Goal: Task Accomplishment & Management: Use online tool/utility

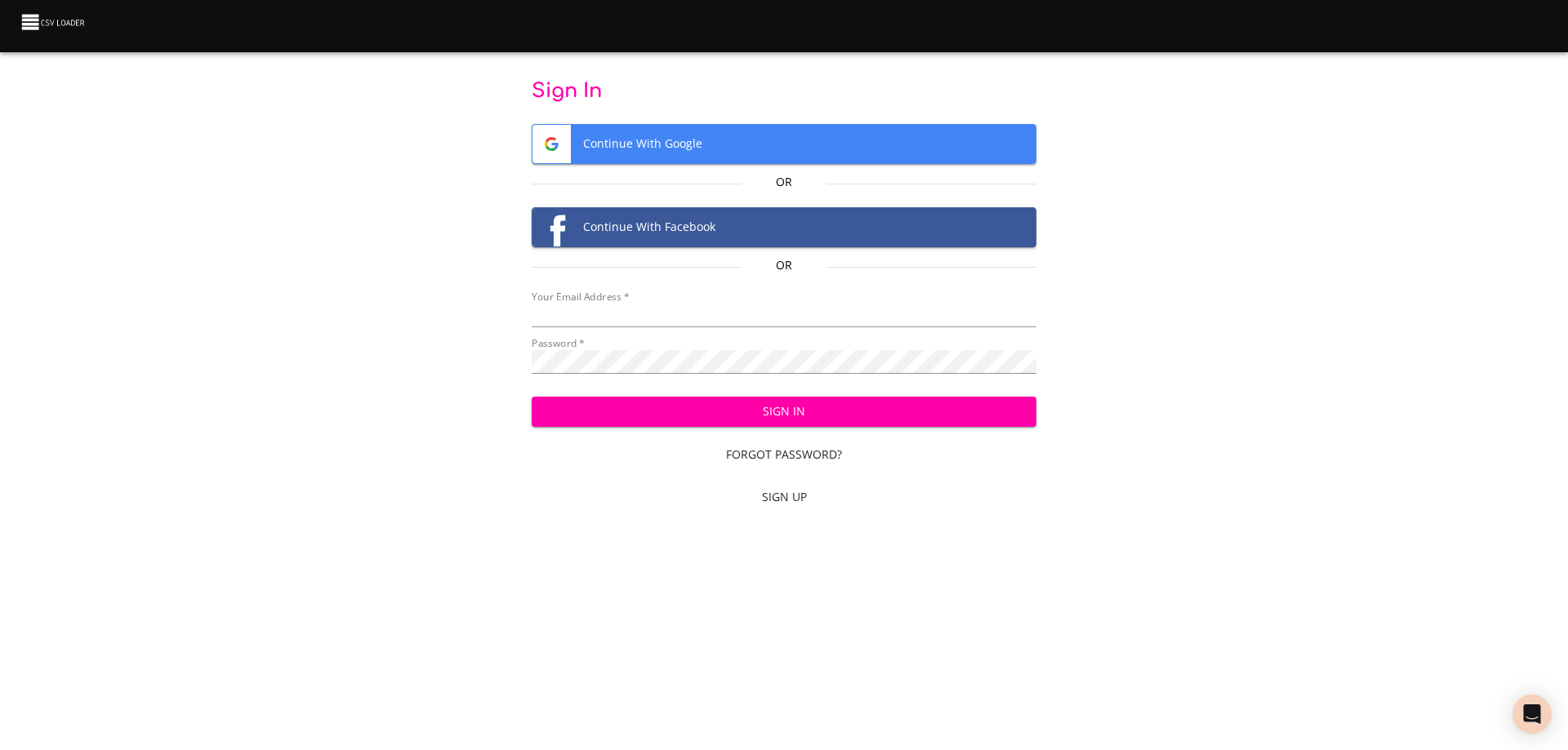
type input "bill@pittmandental.com"
click at [842, 421] on span "Sign In" at bounding box center [784, 412] width 479 height 21
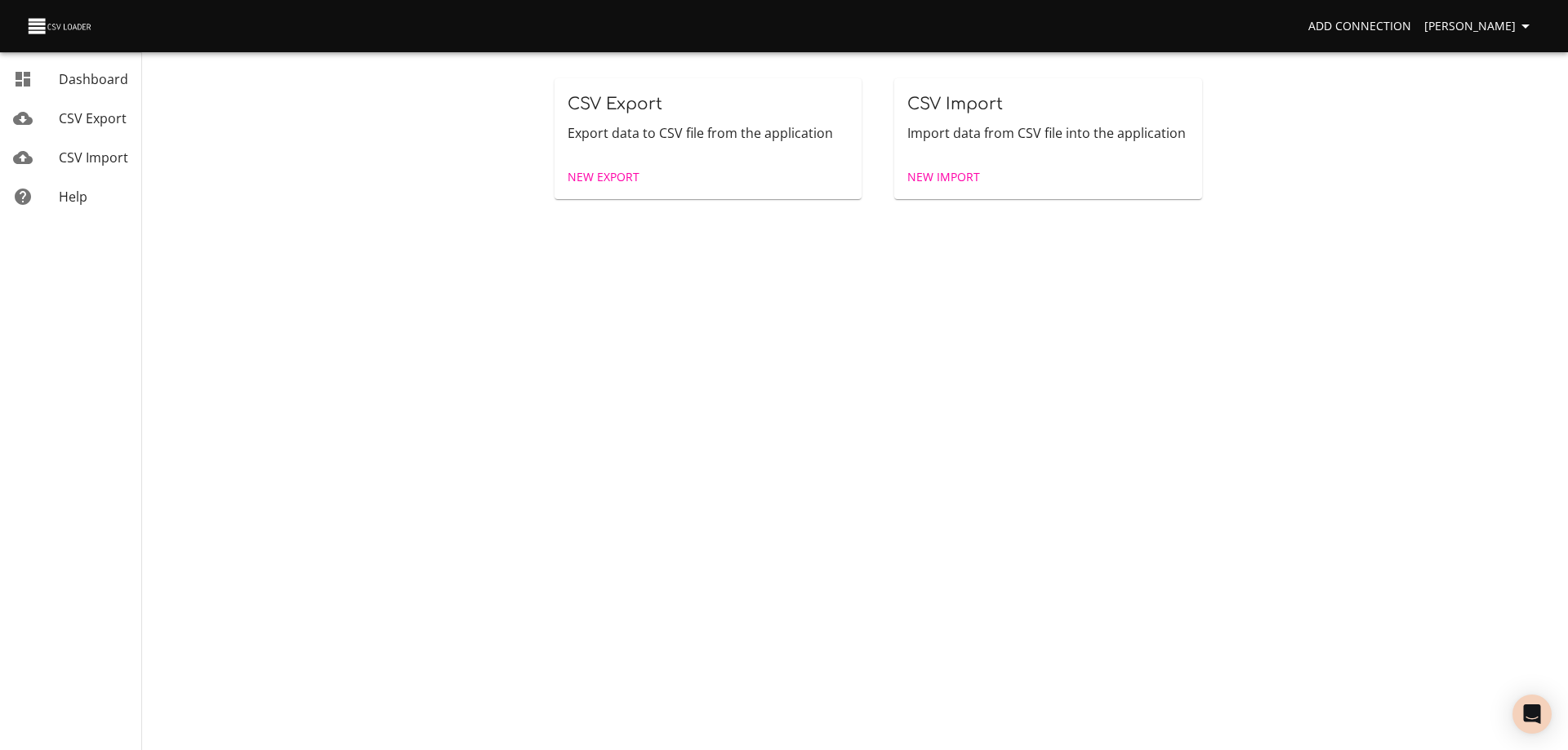
click at [954, 183] on span "New Import" at bounding box center [944, 177] width 73 height 21
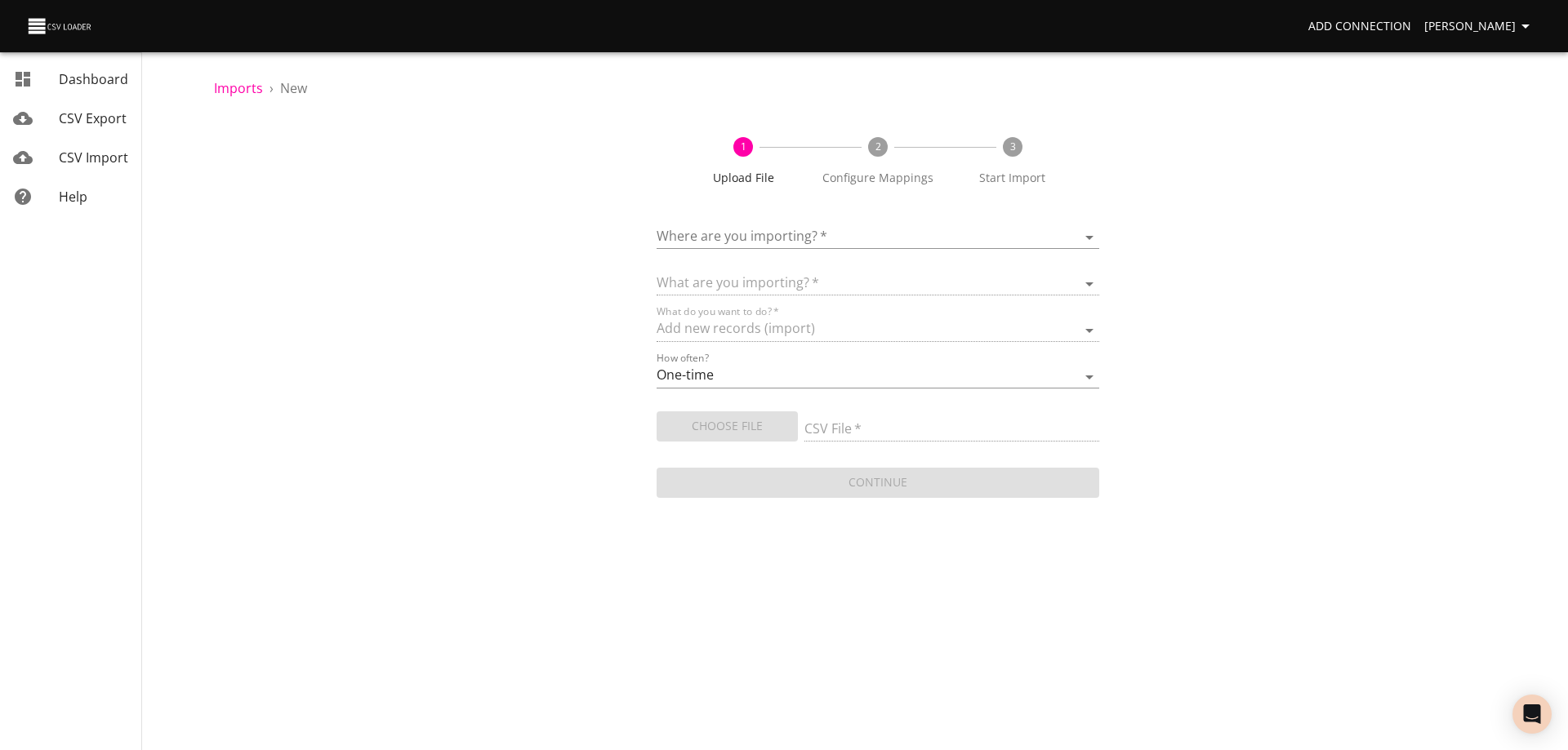
click at [907, 231] on body "Add Connection [PERSON_NAME] Dashboard CSV Export CSV Import Help Imports › New…" at bounding box center [784, 375] width 1568 height 750
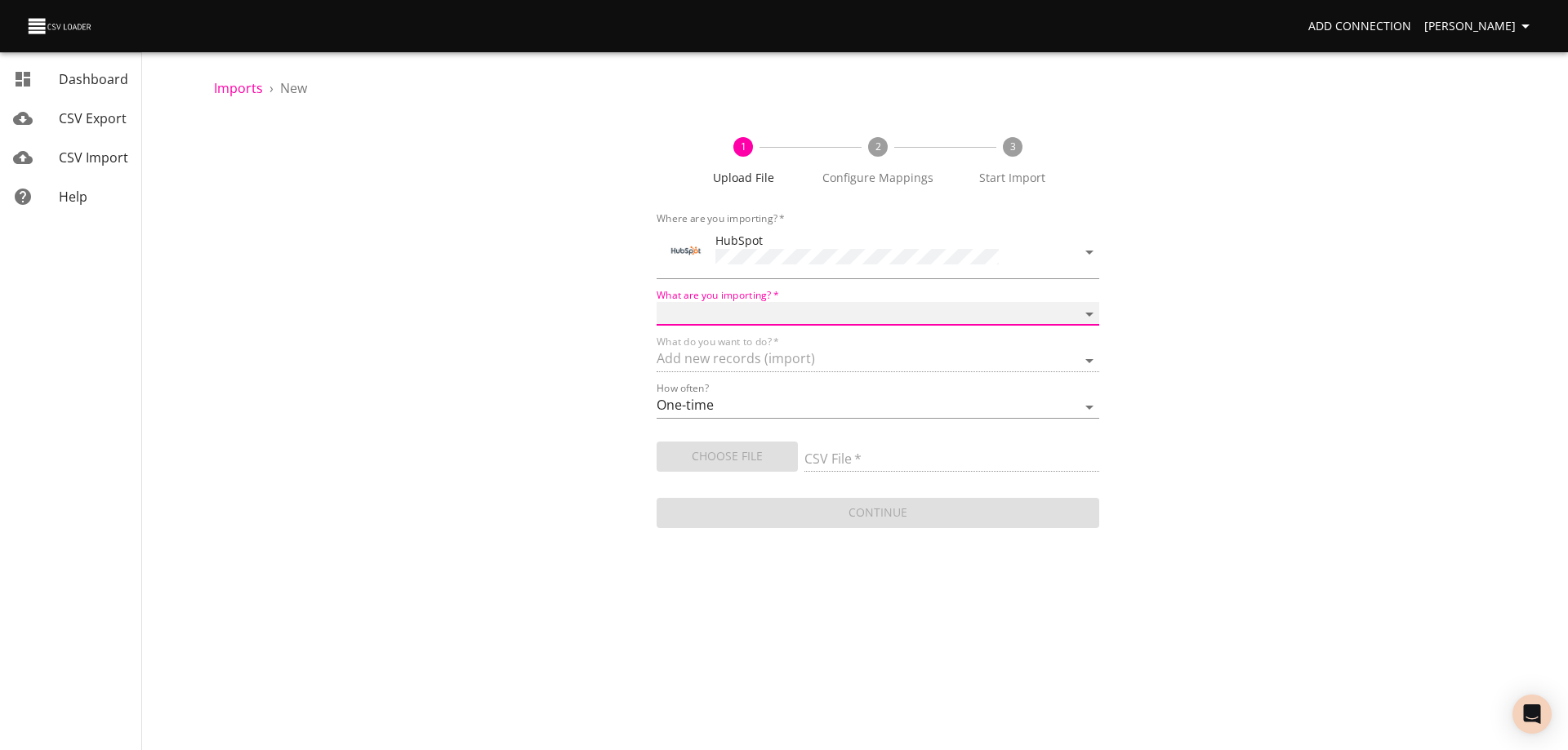
click at [870, 309] on select "Calls Companies Contacts Deals Emails Line items Meetings Notes Products Tasks …" at bounding box center [878, 313] width 443 height 24
select select "deals"
click at [657, 302] on select "Calls Companies Contacts Deals Emails Line items Meetings Notes Products Tasks …" at bounding box center [878, 313] width 443 height 24
click at [760, 457] on span "Choose File" at bounding box center [727, 457] width 115 height 21
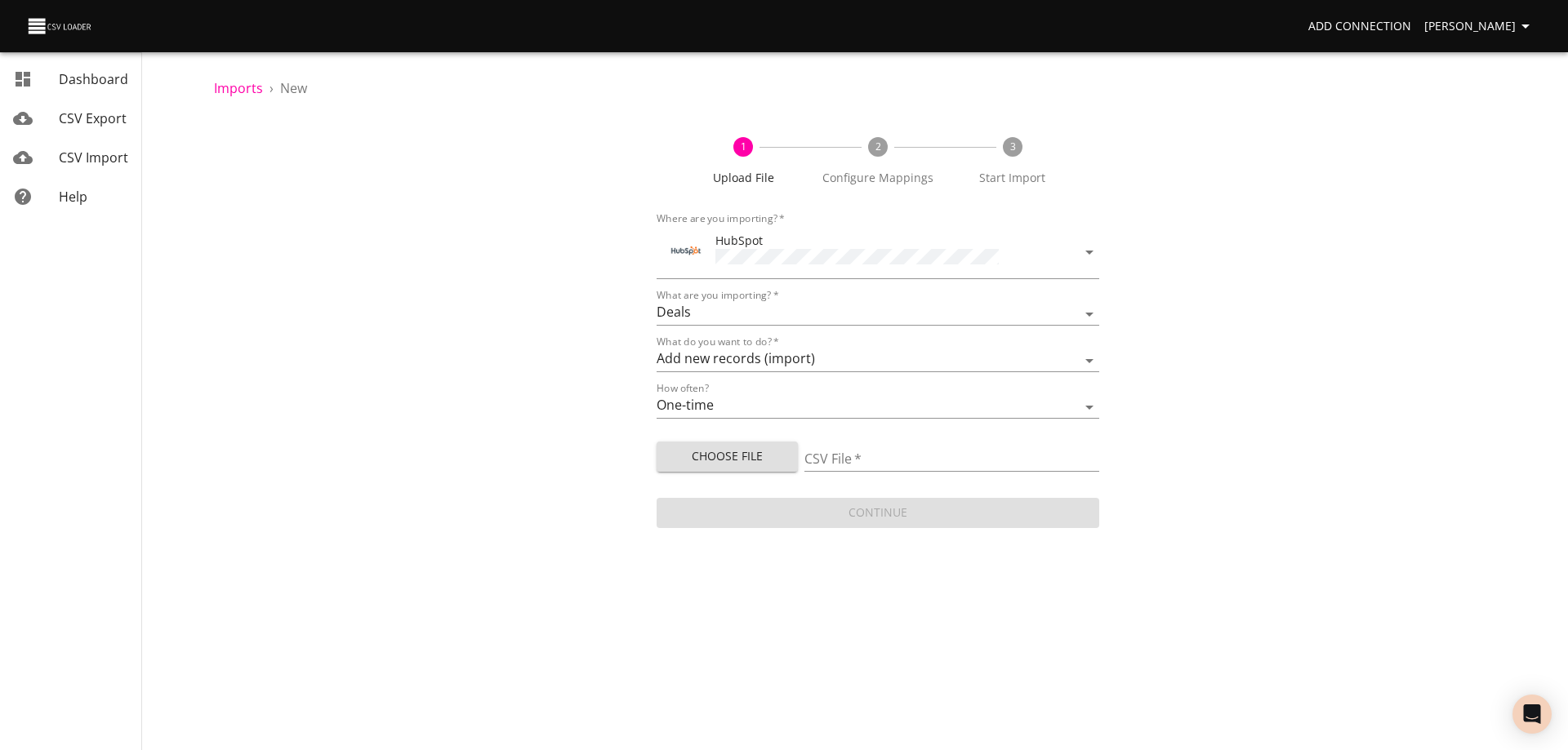
type input "Doctor Daily Sales 09032025.csv"
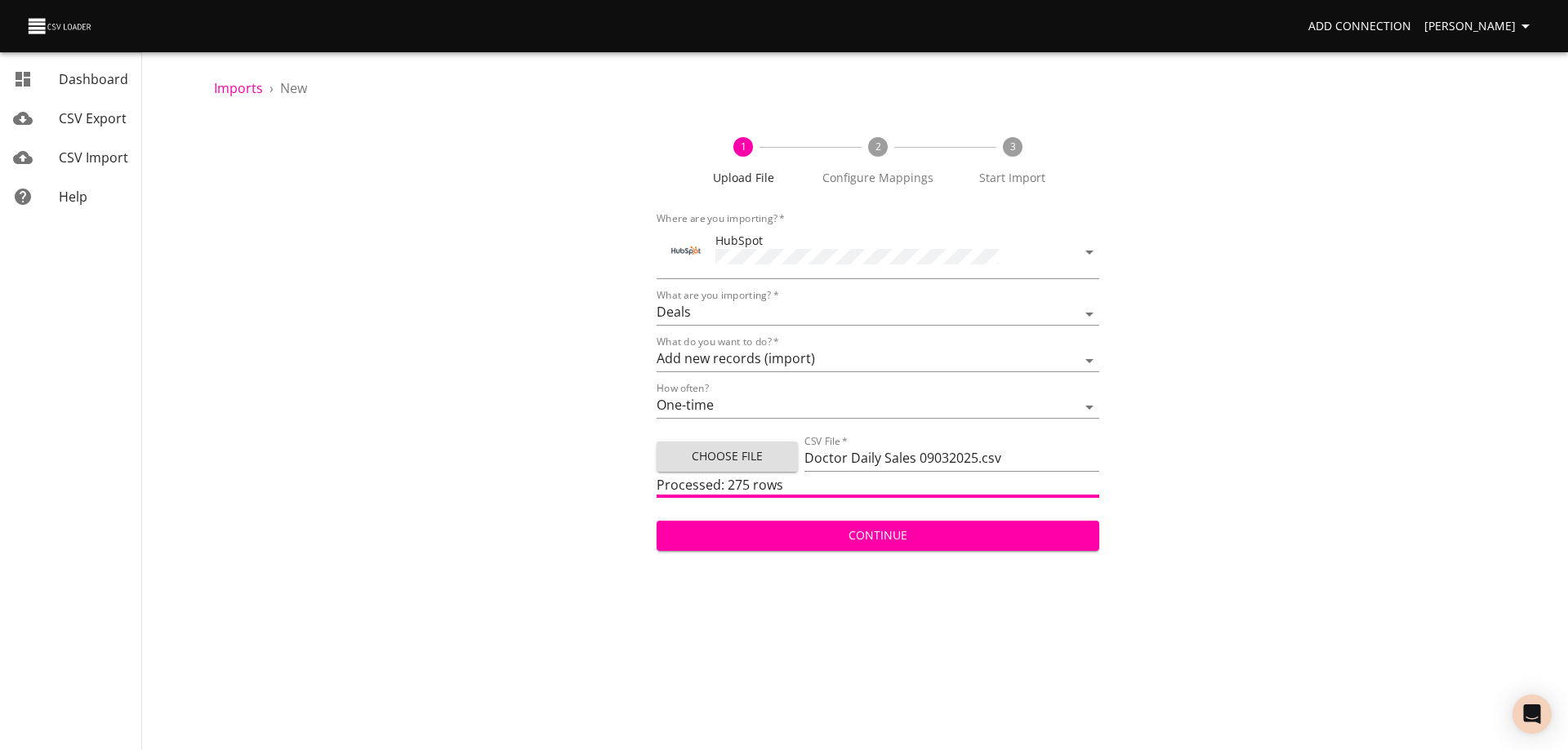
click at [915, 533] on span "Continue" at bounding box center [878, 535] width 416 height 21
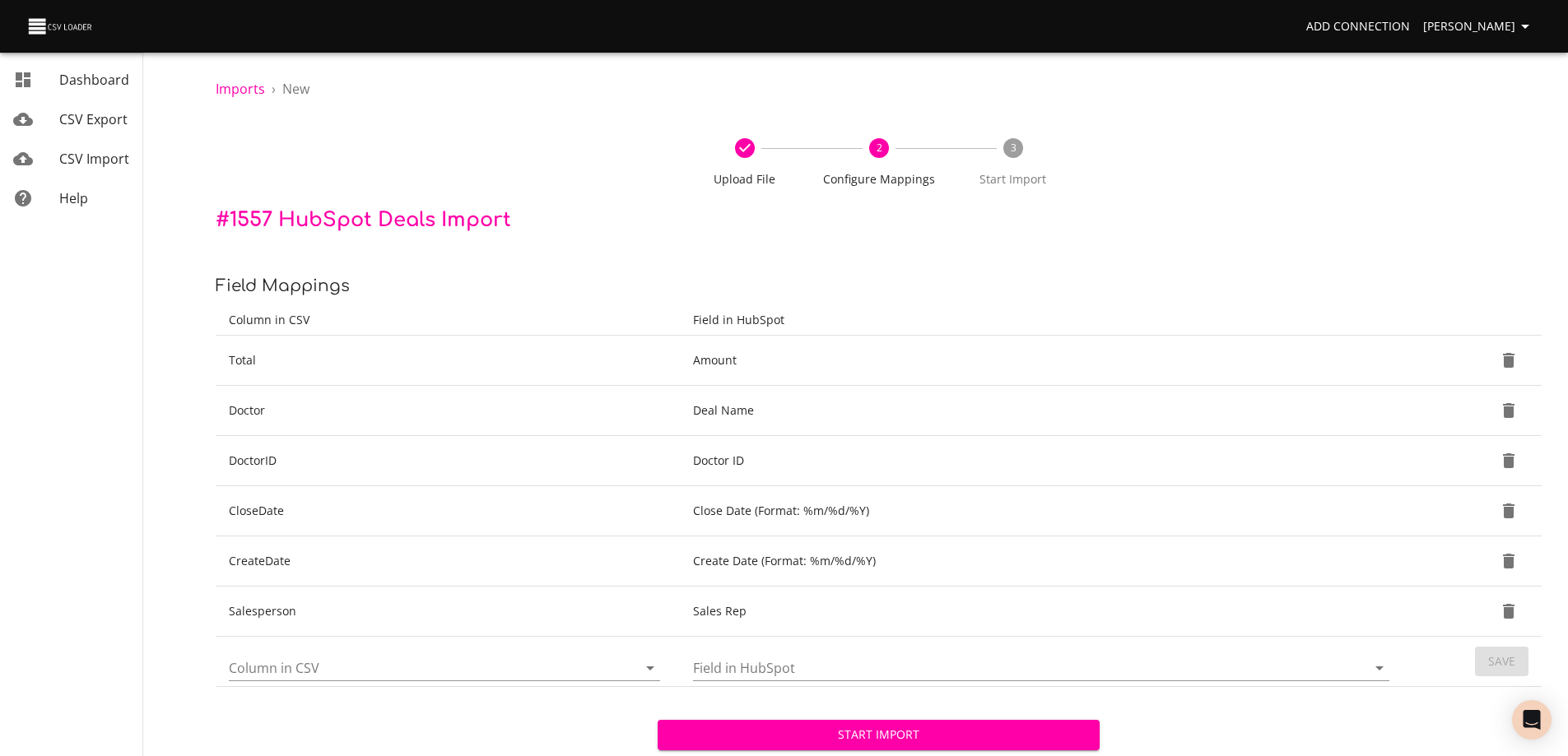
click at [888, 733] on span "Start Import" at bounding box center [878, 735] width 415 height 21
